Goal: Task Accomplishment & Management: Complete application form

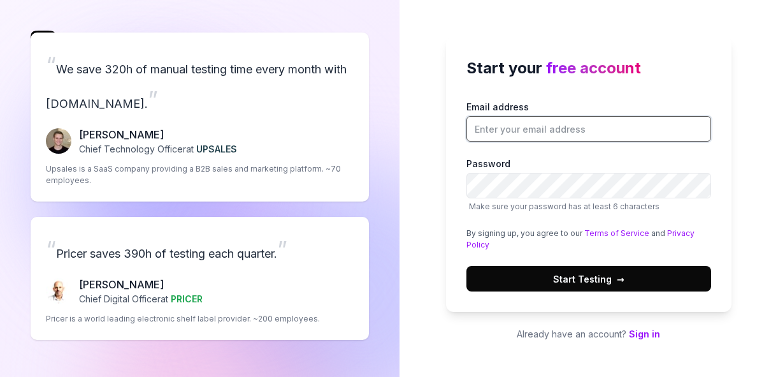
click at [488, 139] on input "Email address" at bounding box center [589, 129] width 245 height 26
type input "[EMAIL_ADDRESS][DOMAIN_NAME]"
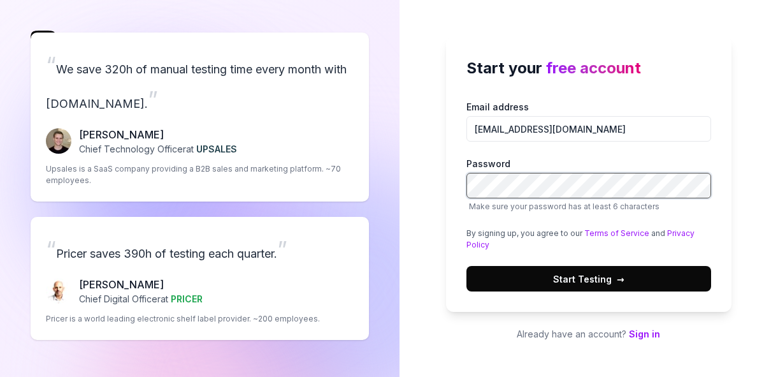
click at [467, 198] on div at bounding box center [467, 198] width 0 height 0
click at [737, 162] on div "Start your free account Email address [EMAIL_ADDRESS][DOMAIN_NAME] Password Mak…" at bounding box center [589, 188] width 379 height 377
click at [594, 272] on button "Start Testing →" at bounding box center [589, 279] width 245 height 26
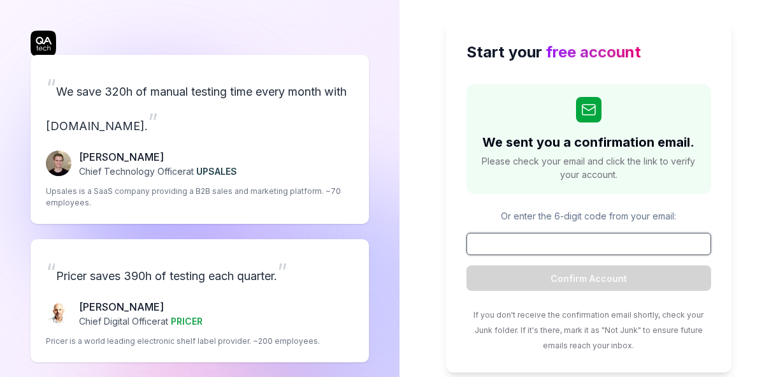
click at [545, 238] on input at bounding box center [589, 244] width 245 height 22
paste input "281500"
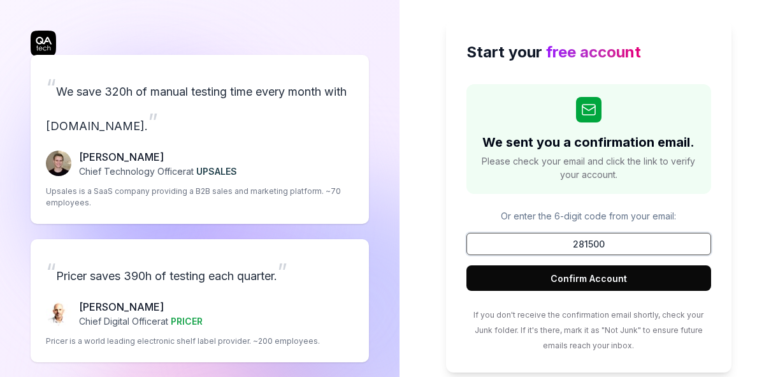
type input "281500"
click at [574, 293] on div "We sent you a confirmation email. Please check your email and click the link to…" at bounding box center [589, 218] width 245 height 268
click at [573, 279] on button "Confirm Account" at bounding box center [589, 278] width 245 height 26
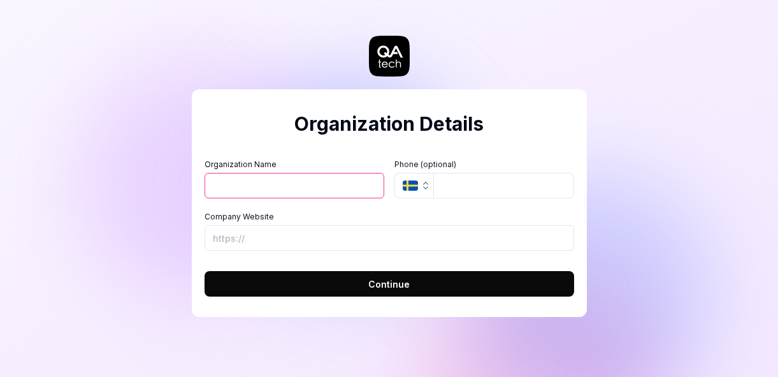
click at [280, 184] on input "Organization Name" at bounding box center [295, 186] width 180 height 26
type input "[PERSON_NAME]"
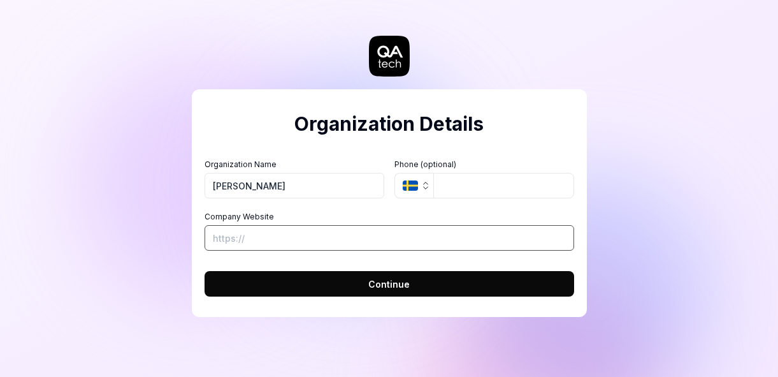
click at [318, 247] on input "Company Website" at bounding box center [390, 238] width 370 height 26
paste input "[URL][DOMAIN_NAME]"
type input "[URL][DOMAIN_NAME]"
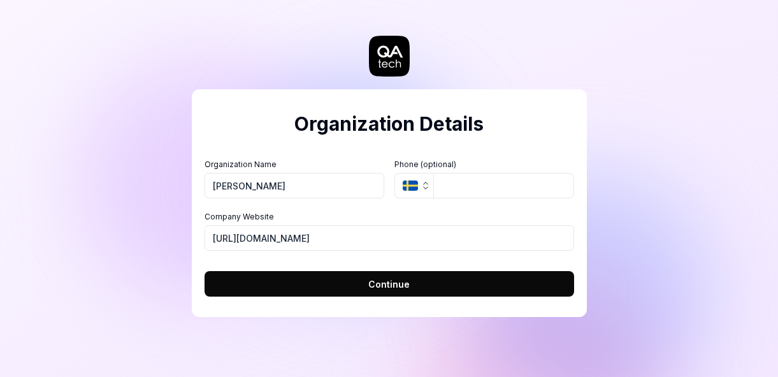
click at [327, 288] on button "Continue" at bounding box center [390, 284] width 370 height 26
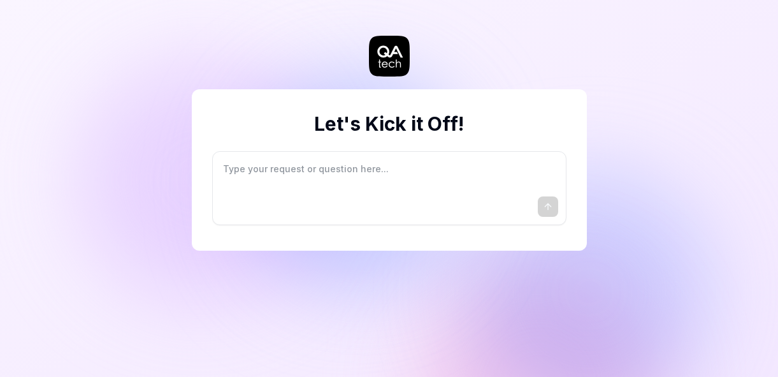
type textarea "*"
type textarea "I"
type textarea "*"
type textarea "I"
type textarea "*"
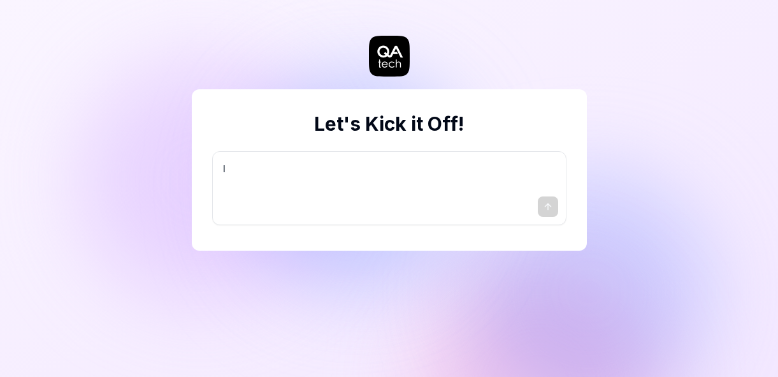
type textarea "I w"
type textarea "*"
type textarea "I wa"
type textarea "*"
type textarea "I wan"
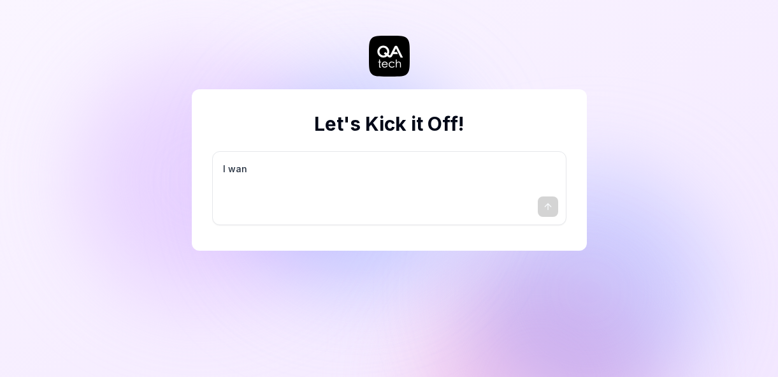
type textarea "*"
type textarea "I want"
type textarea "*"
type textarea "I want"
type textarea "*"
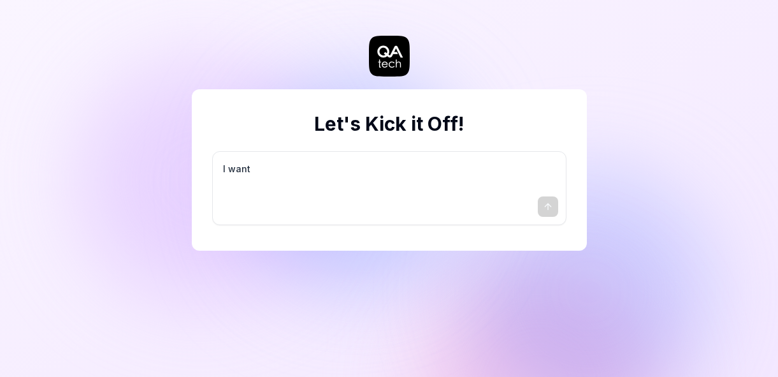
type textarea "I want a"
type textarea "*"
type textarea "I want a"
type textarea "*"
type textarea "I want a g"
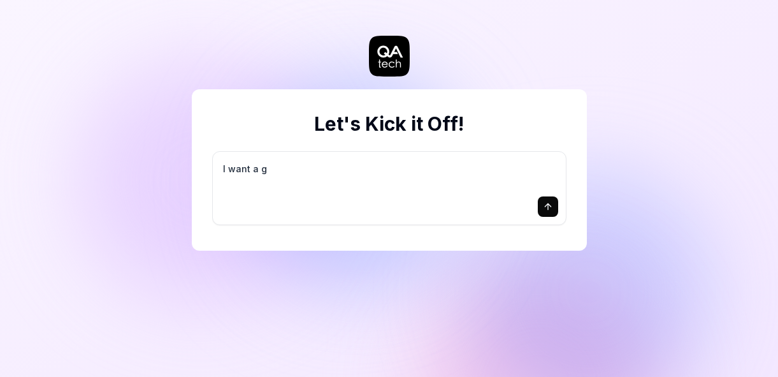
type textarea "*"
type textarea "I want a go"
type textarea "*"
type textarea "I want a goo"
type textarea "*"
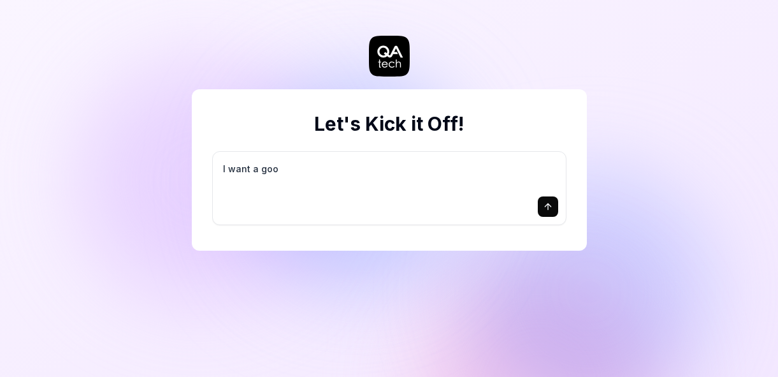
type textarea "I want a good"
type textarea "*"
type textarea "I want a good"
type textarea "*"
type textarea "I want a good t"
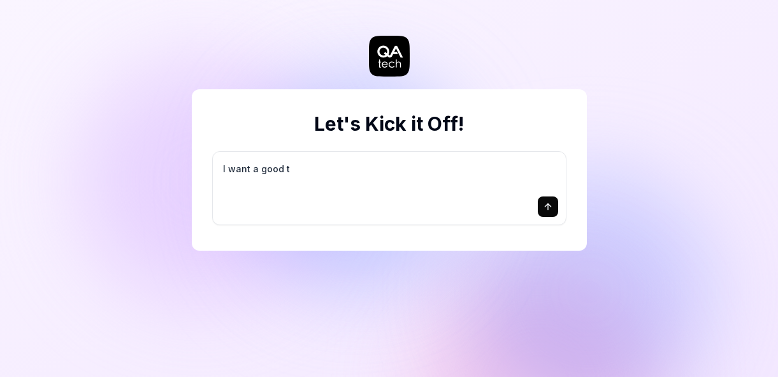
type textarea "*"
type textarea "I want a good te"
type textarea "*"
type textarea "I want a good tes"
type textarea "*"
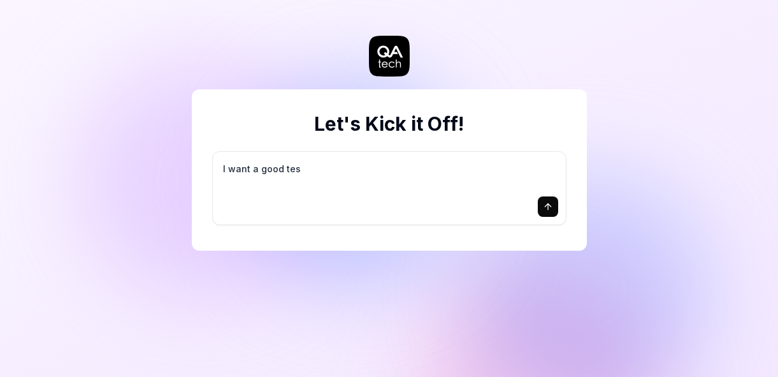
type textarea "I want a good test"
type textarea "*"
type textarea "I want a good test"
type textarea "*"
type textarea "I want a good test s"
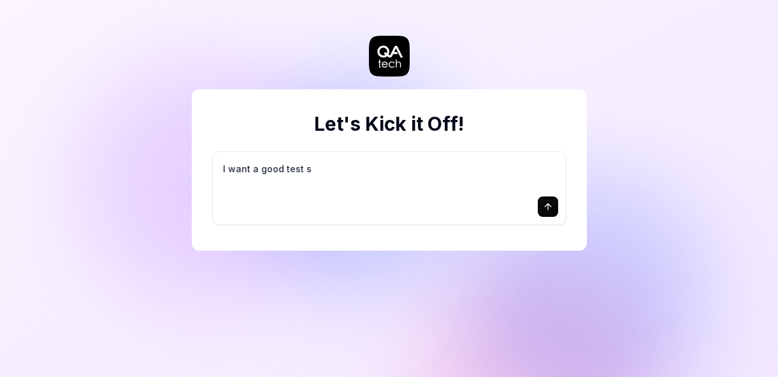
type textarea "*"
type textarea "I want a good test se"
type textarea "*"
type textarea "I want a good test set"
type textarea "*"
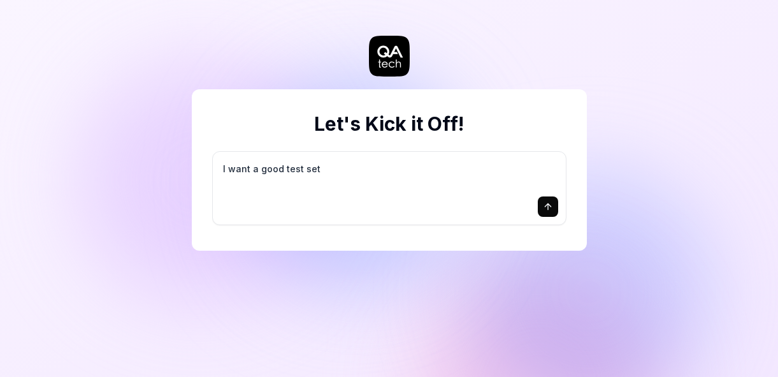
type textarea "I want a good test setu"
type textarea "*"
type textarea "I want a good test setup"
type textarea "*"
type textarea "I want a good test setup"
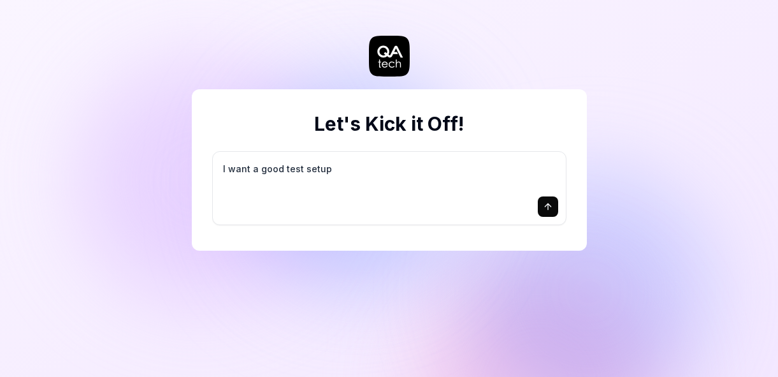
type textarea "*"
type textarea "I want a good test setup f"
type textarea "*"
type textarea "I want a good test setup fo"
type textarea "*"
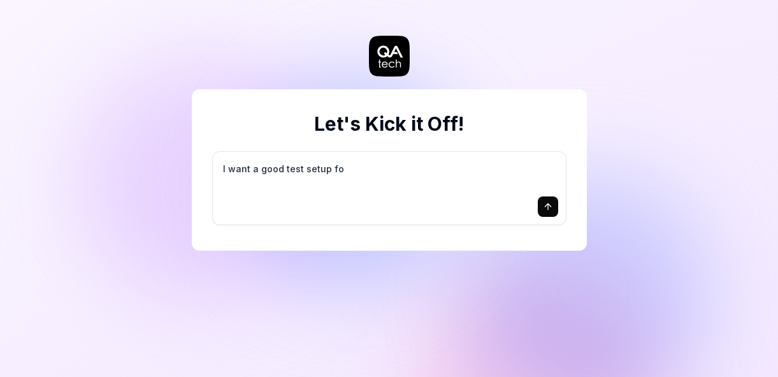
type textarea "I want a good test setup for"
type textarea "*"
type textarea "I want a good test setup for"
type textarea "*"
type textarea "I want a good test setup for m"
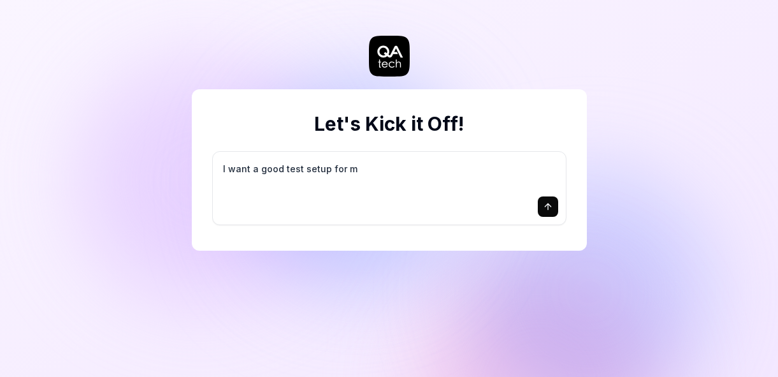
type textarea "*"
type textarea "I want a good test setup for my"
type textarea "*"
type textarea "I want a good test setup for my"
type textarea "*"
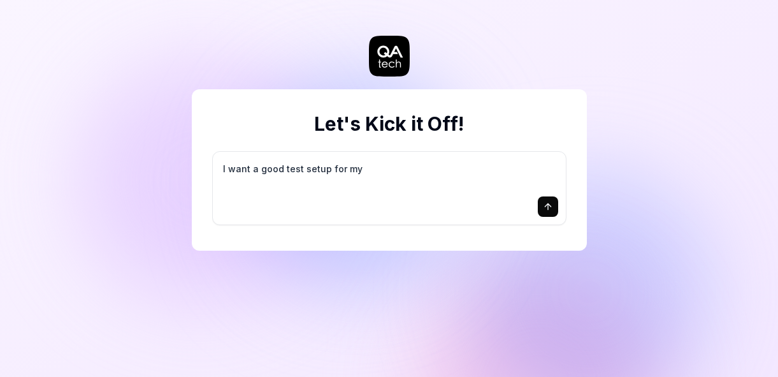
type textarea "I want a good test setup for my s"
type textarea "*"
type textarea "I want a good test setup for my si"
type textarea "*"
type textarea "I want a good test setup for my sit"
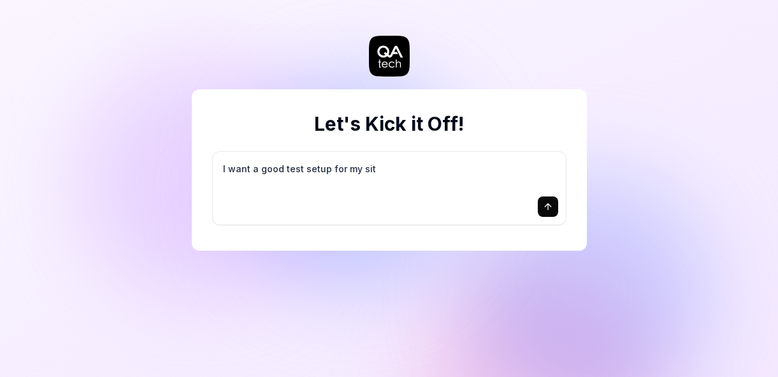
type textarea "*"
type textarea "I want a good test setup for my site"
type textarea "*"
type textarea "I want a good test setup for my site"
type textarea "*"
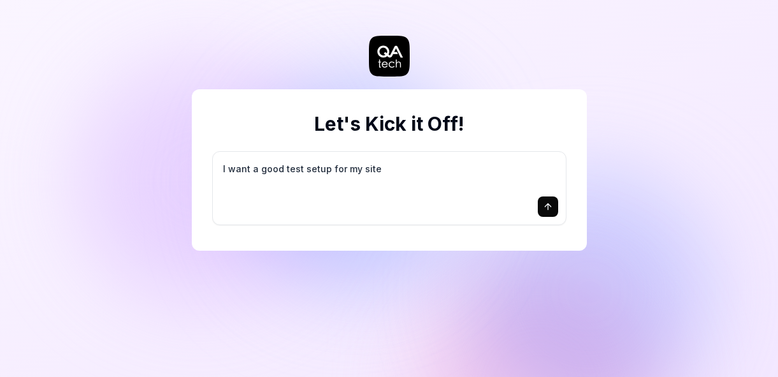
type textarea "I want a good test setup for my site -"
type textarea "*"
type textarea "I want a good test setup for my site -"
type textarea "*"
type textarea "I want a good test setup for my site - h"
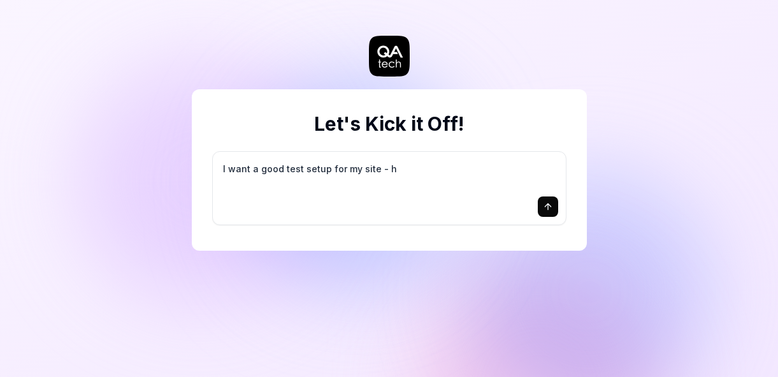
type textarea "*"
type textarea "I want a good test setup for my site - he"
type textarea "*"
type textarea "I want a good test setup for my site - hel"
type textarea "*"
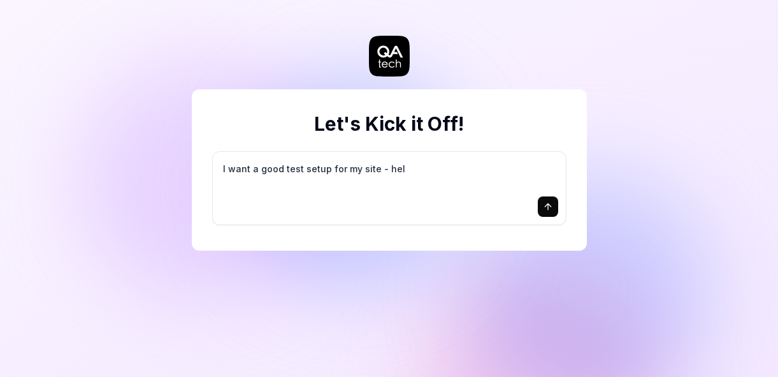
type textarea "I want a good test setup for my site - help"
type textarea "*"
type textarea "I want a good test setup for my site - help"
type textarea "*"
type textarea "I want a good test setup for my site - help m"
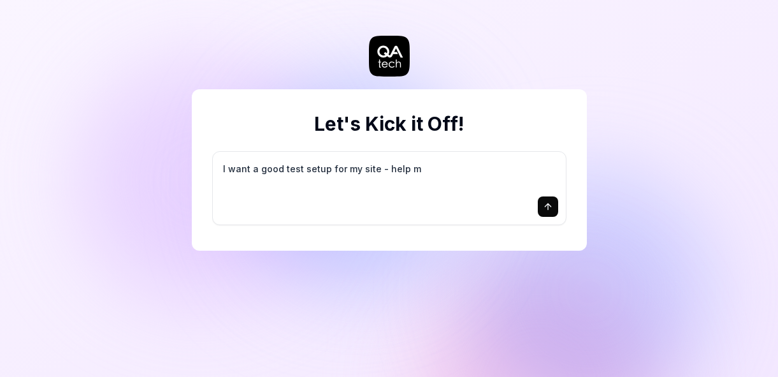
type textarea "*"
type textarea "I want a good test setup for my site - help me"
type textarea "*"
type textarea "I want a good test setup for my site - help me"
type textarea "*"
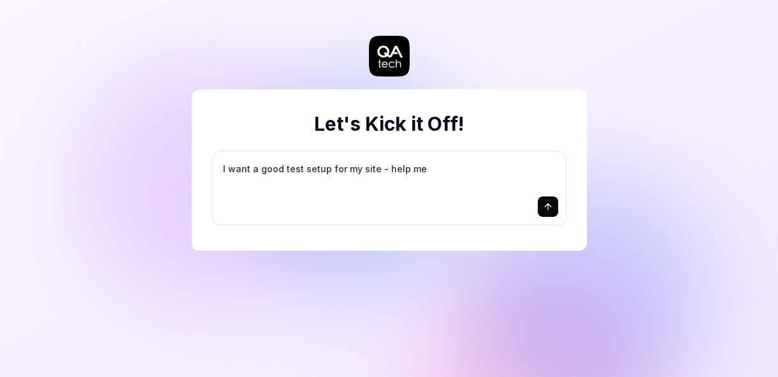
type textarea "I want a good test setup for my site - help me c"
type textarea "*"
type textarea "I want a good test setup for my site - help me cr"
type textarea "*"
type textarea "I want a good test setup for my site - help me cre"
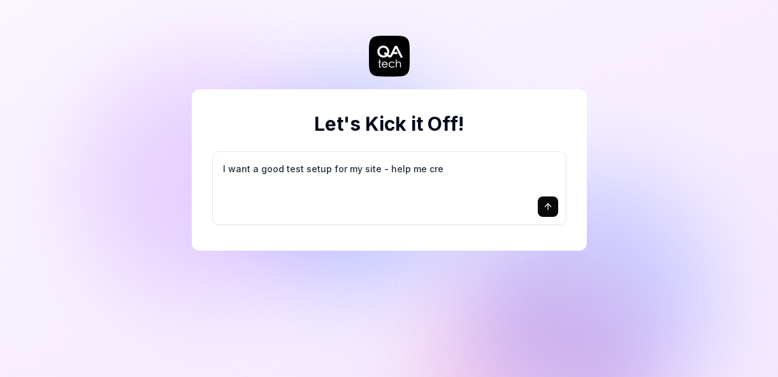
type textarea "*"
type textarea "I want a good test setup for my site - help me crea"
type textarea "*"
type textarea "I want a good test setup for my site - help me creat"
type textarea "*"
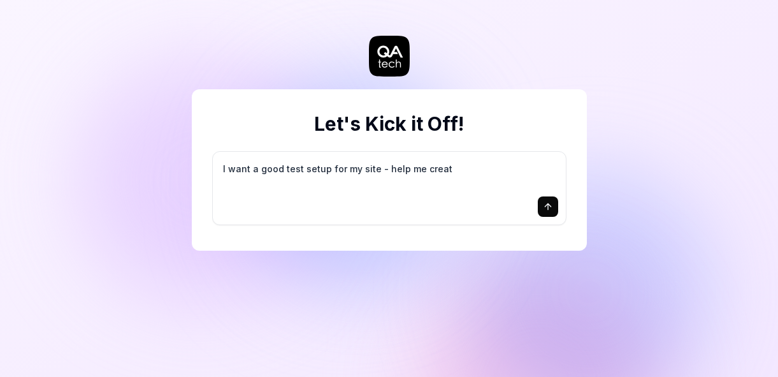
type textarea "I want a good test setup for my site - help me create"
type textarea "*"
type textarea "I want a good test setup for my site - help me create"
type textarea "*"
type textarea "I want a good test setup for my site - help me create t"
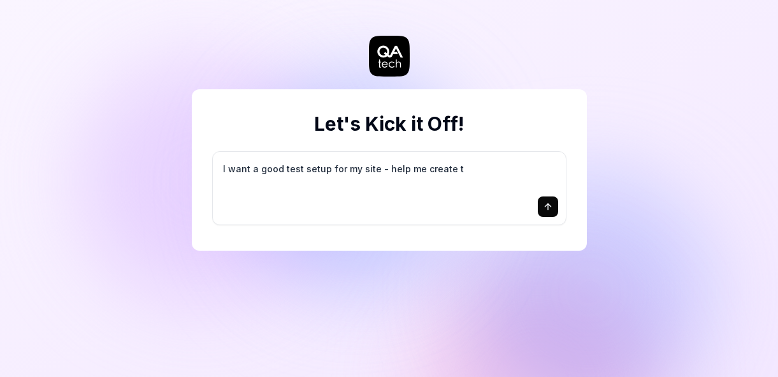
type textarea "*"
type textarea "I want a good test setup for my site - help me create th"
type textarea "*"
type textarea "I want a good test setup for my site - help me create the"
type textarea "*"
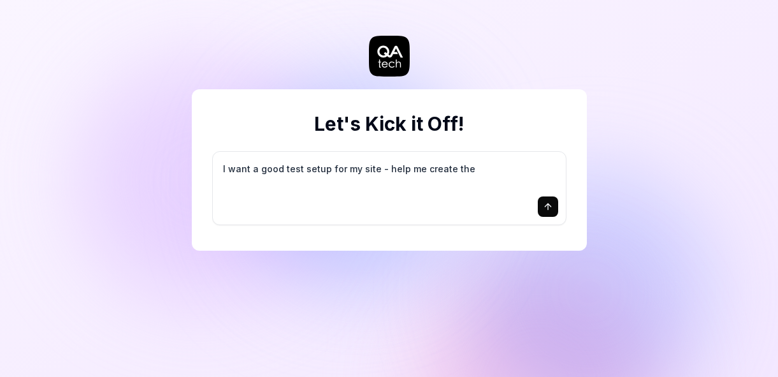
type textarea "I want a good test setup for my site - help me create the"
type textarea "*"
type textarea "I want a good test setup for my site - help me create the f"
type textarea "*"
type textarea "I want a good test setup for my site - help me create the fi"
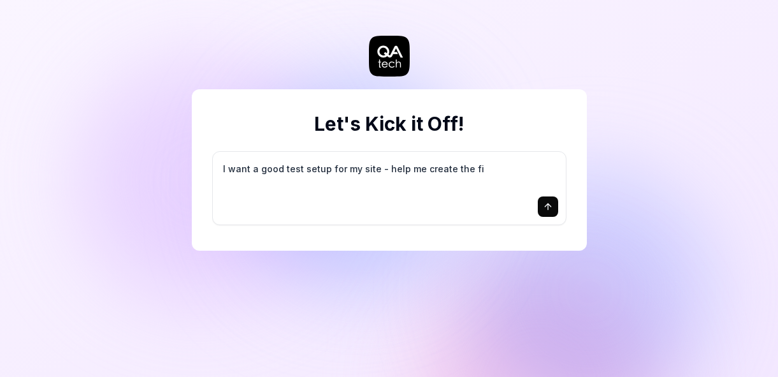
type textarea "*"
type textarea "I want a good test setup for my site - help me create the fir"
type textarea "*"
type textarea "I want a good test setup for my site - help me create the firs"
type textarea "*"
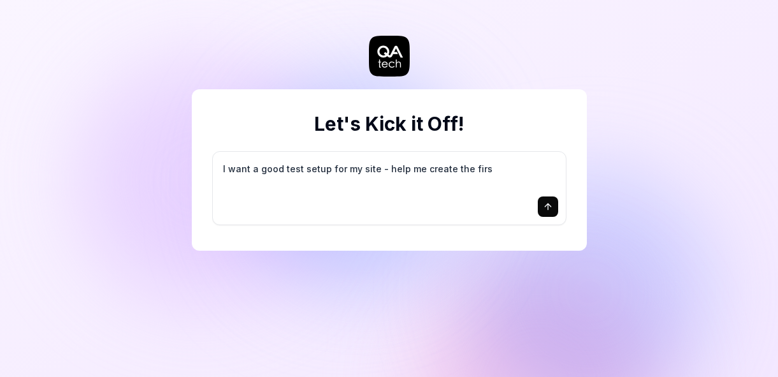
type textarea "I want a good test setup for my site - help me create the first"
type textarea "*"
type textarea "I want a good test setup for my site - help me create the first"
type textarea "*"
type textarea "I want a good test setup for my site - help me create the first 3"
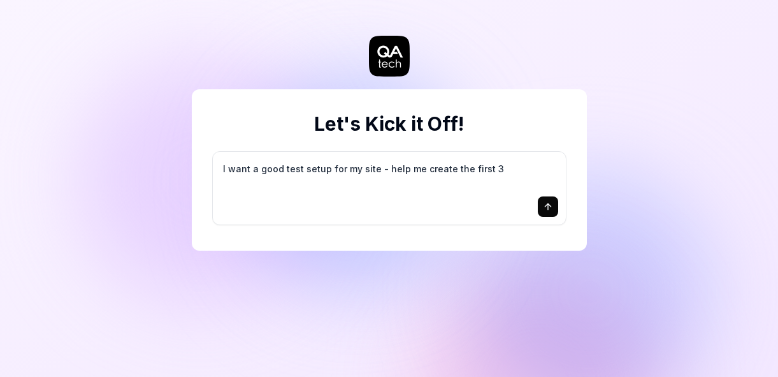
type textarea "*"
type textarea "I want a good test setup for my site - help me create the first 3-"
type textarea "*"
type textarea "I want a good test setup for my site - help me create the first 3-5"
type textarea "*"
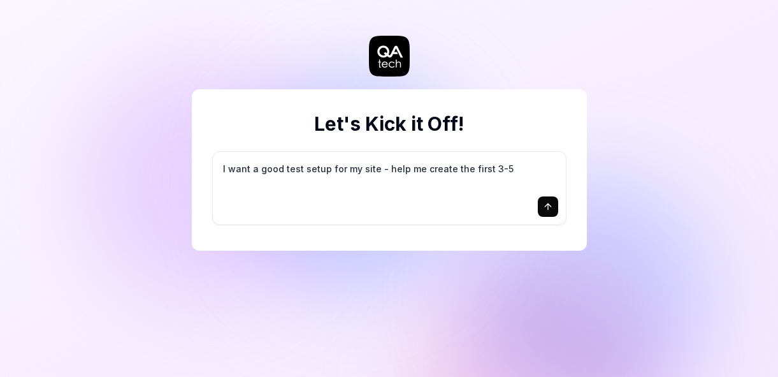
type textarea "I want a good test setup for my site - help me create the first 3-5"
type textarea "*"
type textarea "I want a good test setup for my site - help me create the first 3-5 t"
type textarea "*"
type textarea "I want a good test setup for my site - help me create the first 3-5 te"
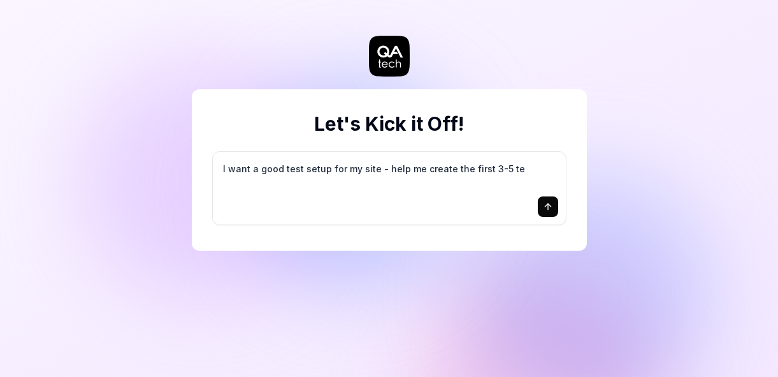
type textarea "*"
type textarea "I want a good test setup for my site - help me create the first 3-5 tes"
type textarea "*"
type textarea "I want a good test setup for my site - help me create the first 3-5 test"
type textarea "*"
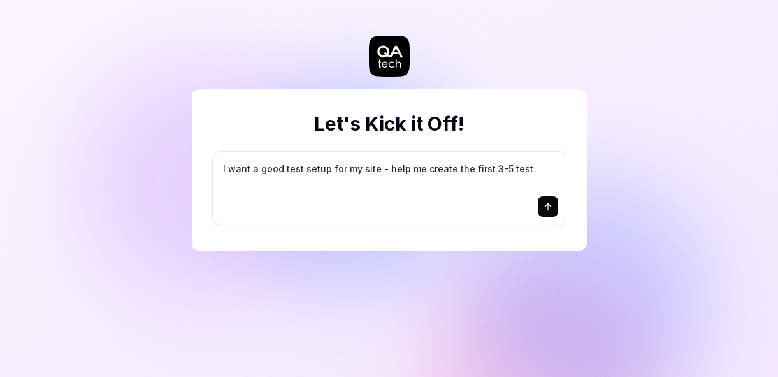
type textarea "I want a good test setup for my site - help me create the first 3-5 test"
type textarea "*"
type textarea "I want a good test setup for my site - help me create the first 3-5 test c"
type textarea "*"
type textarea "I want a good test setup for my site - help me create the first 3-5 test ca"
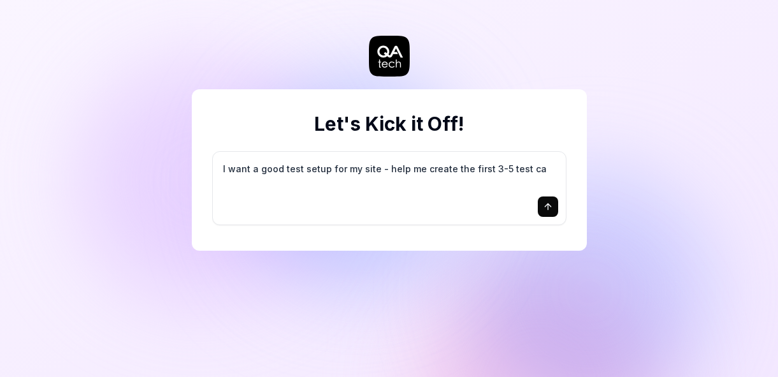
type textarea "*"
type textarea "I want a good test setup for my site - help me create the first 3-5 test cas"
type textarea "*"
type textarea "I want a good test setup for my site - help me create the first 3-5 test case"
type textarea "*"
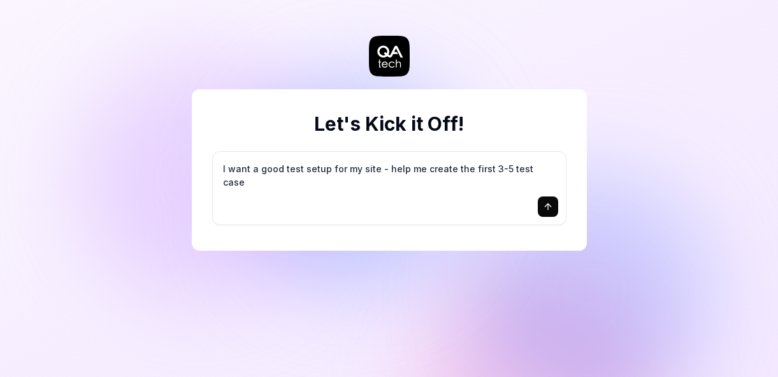
type textarea "I want a good test setup for my site - help me create the first 3-5 test cases"
click at [289, 149] on div "Let's Kick it Off! I want a good test setup for my site - help me create the fi…" at bounding box center [389, 169] width 395 height 161
click at [303, 169] on textarea "I want a good test setup for my site - help me create the first 3-5 test cases" at bounding box center [390, 175] width 338 height 32
click at [548, 208] on icon "submit" at bounding box center [548, 206] width 0 height 6
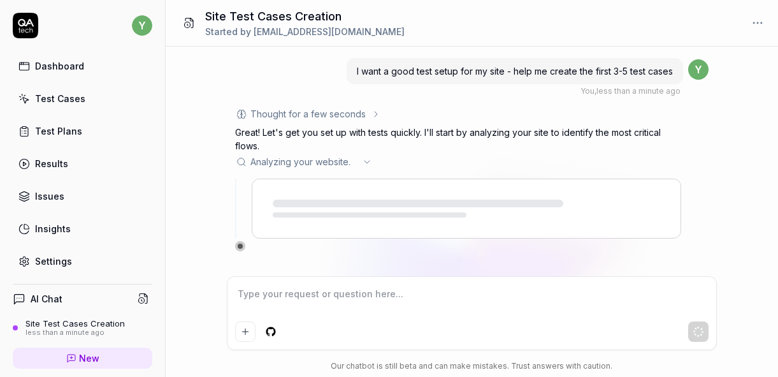
click at [757, 23] on html "y Dashboard Test Cases Test Plans Results Issues Insights Settings AI Chat Site…" at bounding box center [389, 188] width 778 height 377
click at [91, 149] on html "y Dashboard Test Cases Test Plans Results Issues Insights Settings AI Chat Site…" at bounding box center [389, 188] width 778 height 377
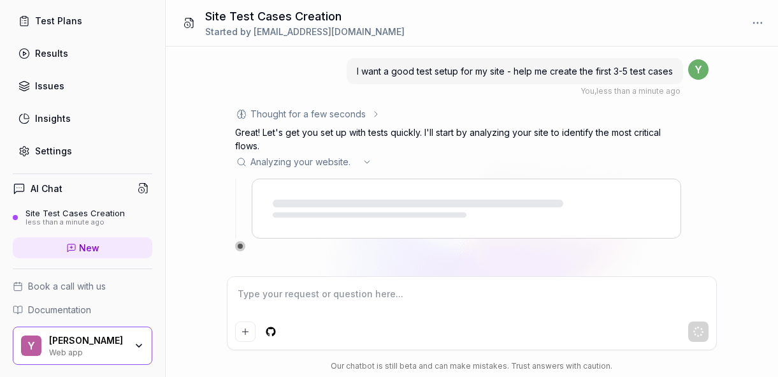
scroll to position [147, 0]
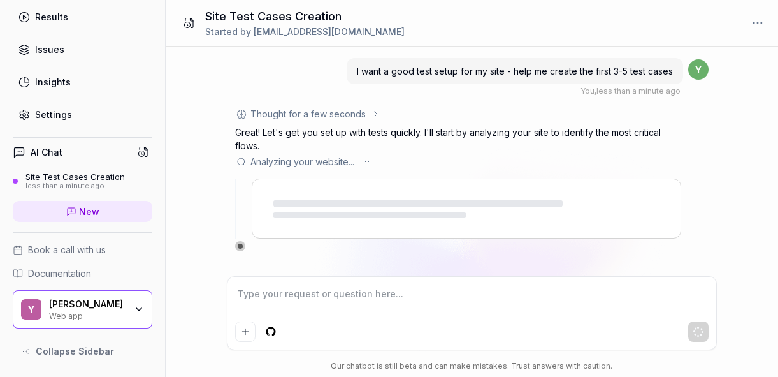
click at [69, 312] on div "Web app" at bounding box center [87, 315] width 77 height 10
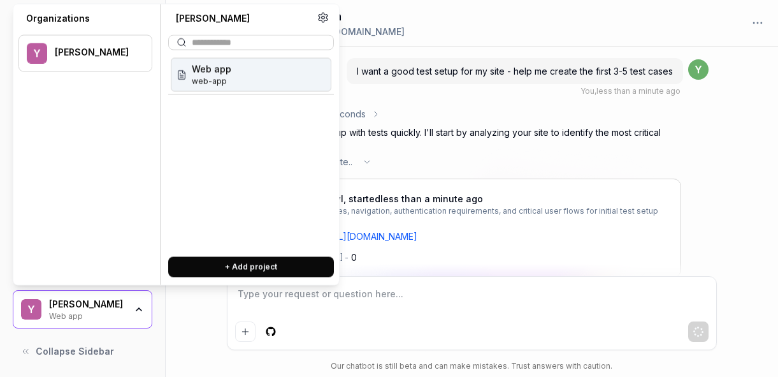
click at [169, 326] on div "I want a good test setup for my site - help me create the first 3-5 test cases …" at bounding box center [472, 212] width 613 height 330
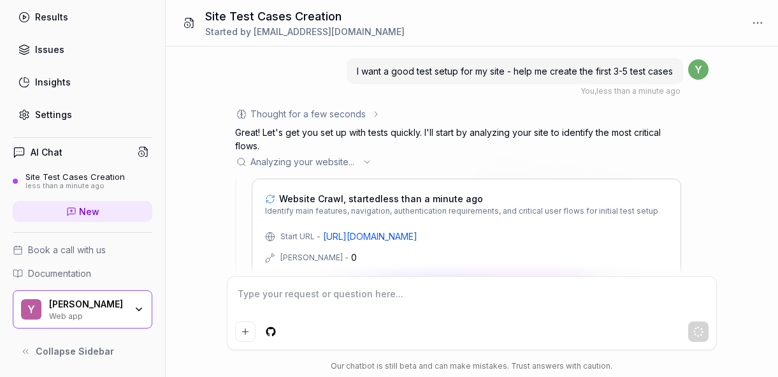
scroll to position [0, 0]
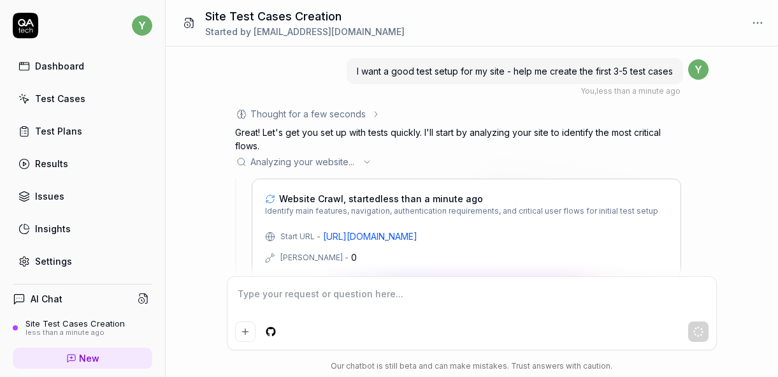
click at [143, 26] on html "y Dashboard Test Cases Test Plans Results Issues Insights Settings AI Chat Site…" at bounding box center [389, 188] width 778 height 377
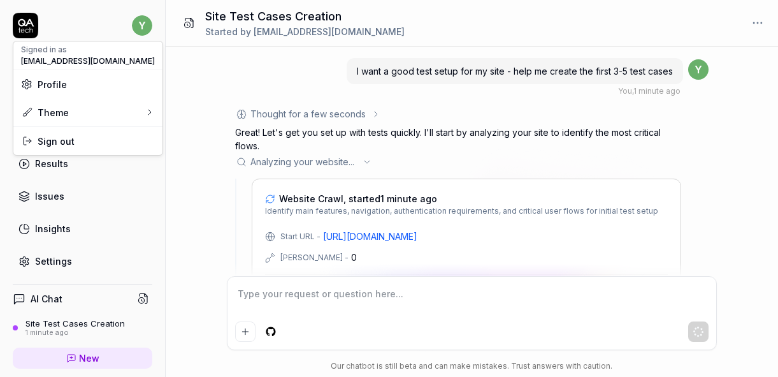
scroll to position [60, 0]
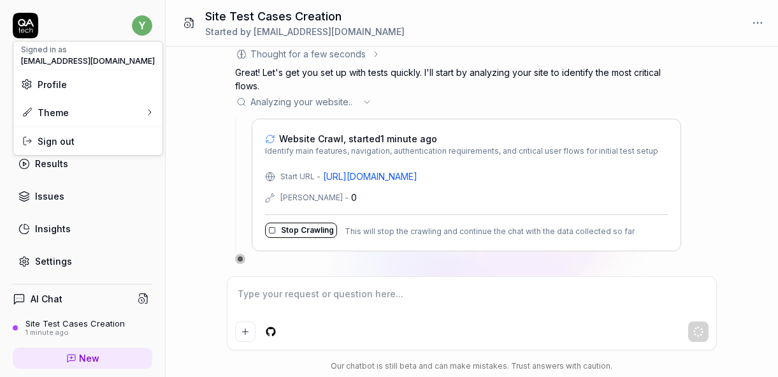
click at [270, 330] on html "y Dashboard Test Cases Test Plans Results Issues Insights Settings AI Chat Site…" at bounding box center [389, 188] width 778 height 377
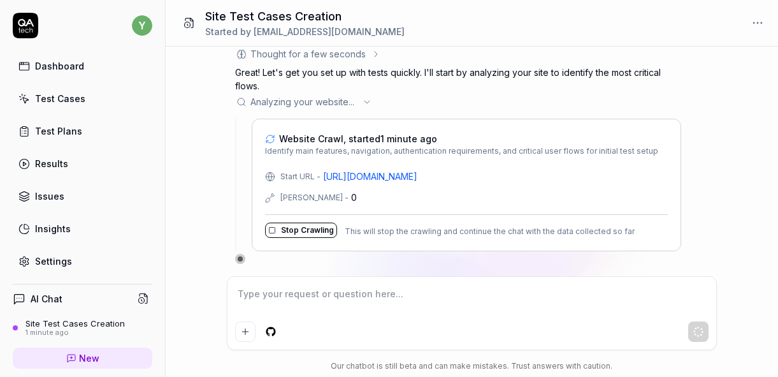
click at [270, 334] on html "y Dashboard Test Cases Test Plans Results Issues Insights Settings AI Chat Site…" at bounding box center [389, 188] width 778 height 377
click at [253, 293] on html "y Dashboard Test Cases Test Plans Results Issues Insights Settings AI Chat Site…" at bounding box center [389, 188] width 778 height 377
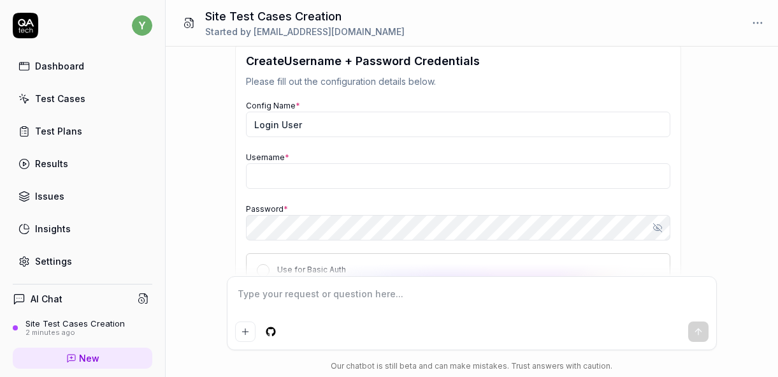
scroll to position [207, 0]
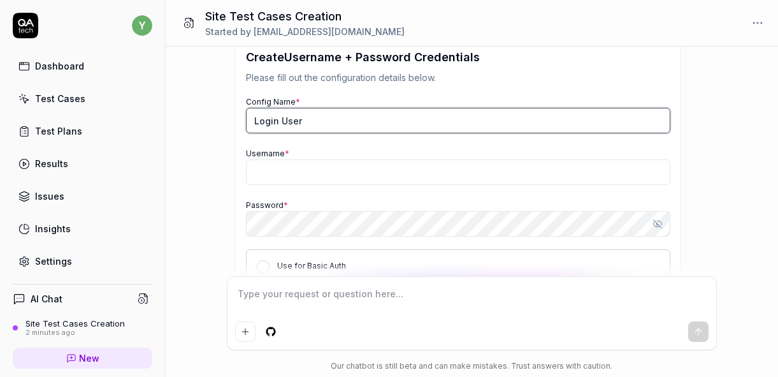
click at [275, 121] on input "Login User" at bounding box center [458, 121] width 425 height 26
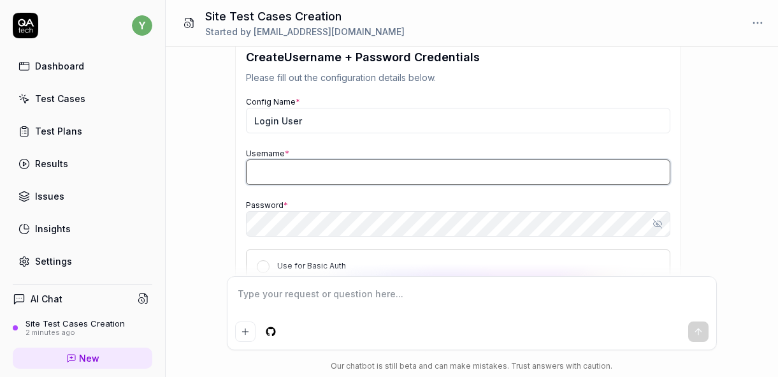
click at [275, 173] on input "Username *" at bounding box center [458, 172] width 425 height 26
type textarea "*"
paste input "[EMAIL_ADDRESS][DOMAIN_NAME]"
type input "[EMAIL_ADDRESS][DOMAIN_NAME]"
type textarea "*"
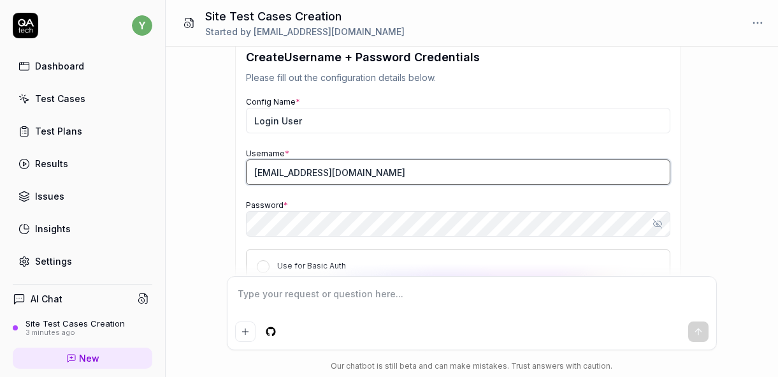
type input "[EMAIL_ADDRESS][DOMAIN_NAME]"
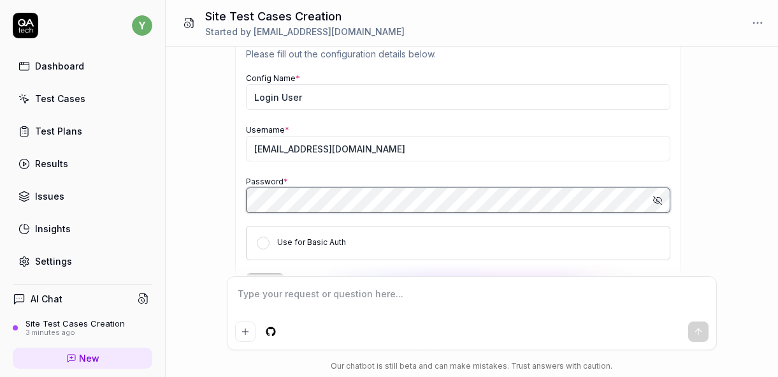
scroll to position [295, 0]
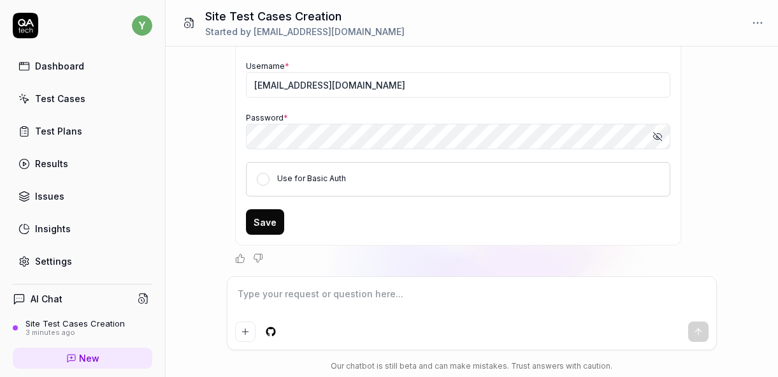
click at [210, 164] on div "I want a good test setup for my site - help me create the first 3-5 test cases …" at bounding box center [472, 162] width 613 height 230
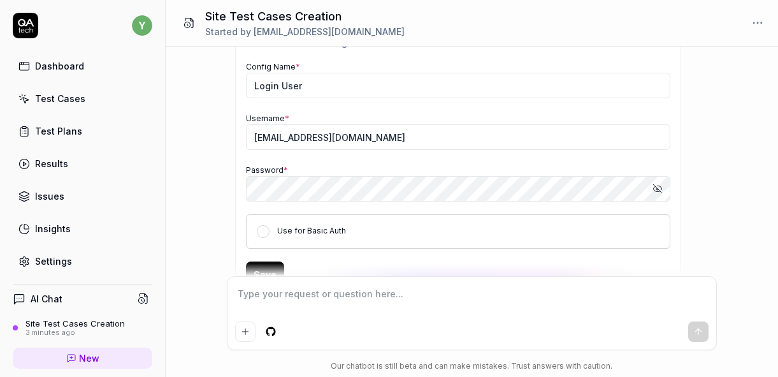
scroll to position [242, 0]
click at [265, 267] on button "Save" at bounding box center [265, 275] width 38 height 26
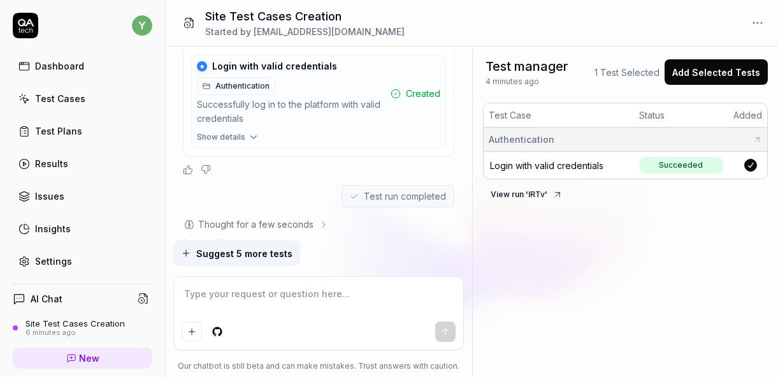
scroll to position [1215, 0]
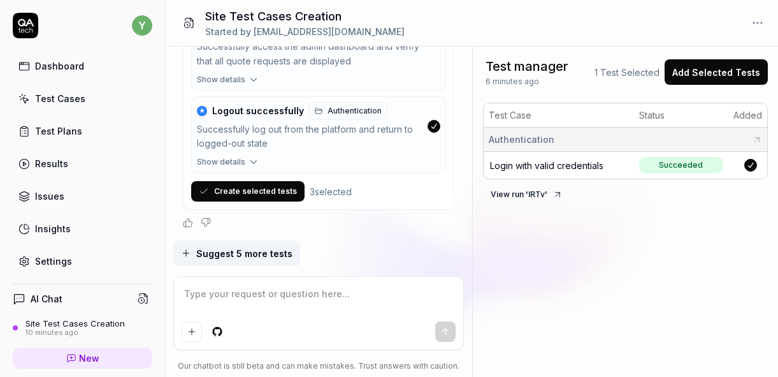
type textarea "*"
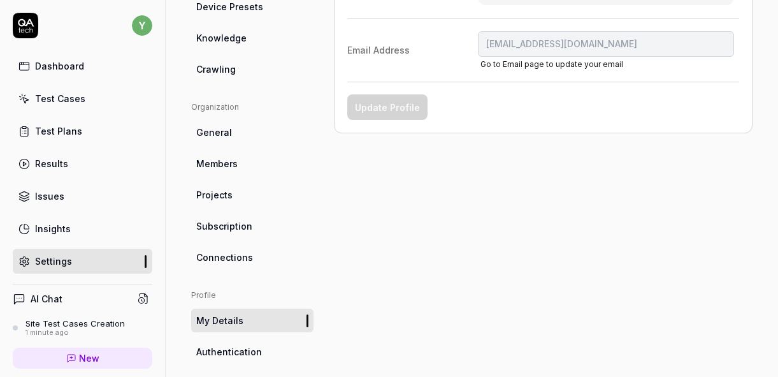
scroll to position [312, 0]
click at [221, 226] on span "Subscription" at bounding box center [224, 225] width 56 height 13
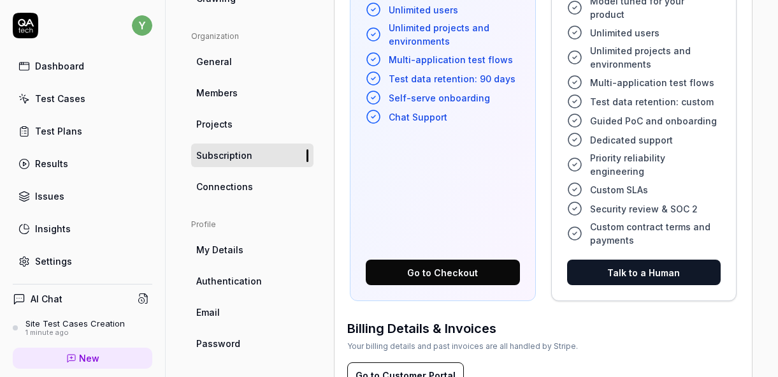
scroll to position [384, 0]
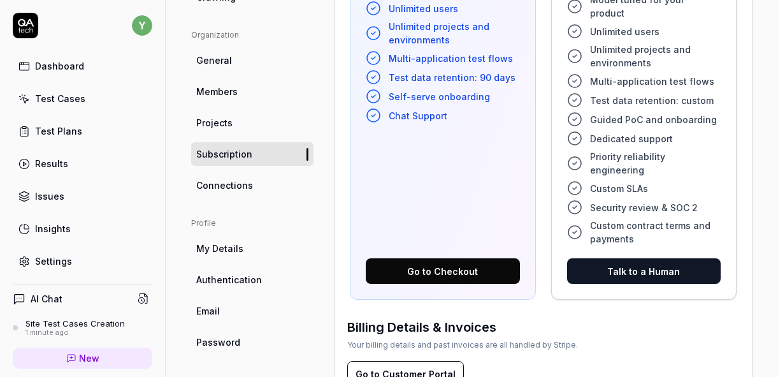
click at [224, 182] on span "Connections" at bounding box center [224, 185] width 57 height 13
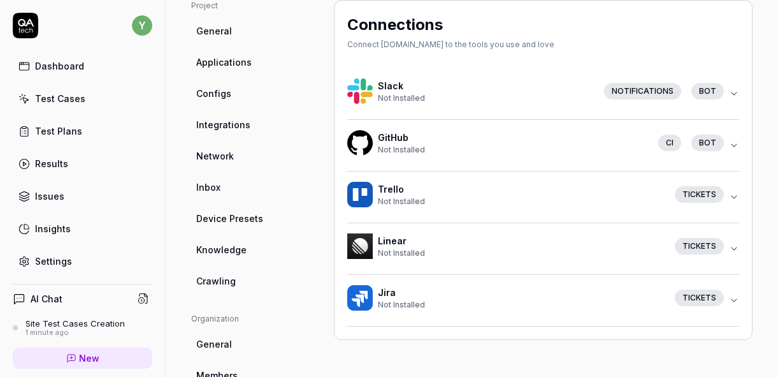
click at [220, 162] on span "Network" at bounding box center [215, 155] width 38 height 13
